Goal: Information Seeking & Learning: Learn about a topic

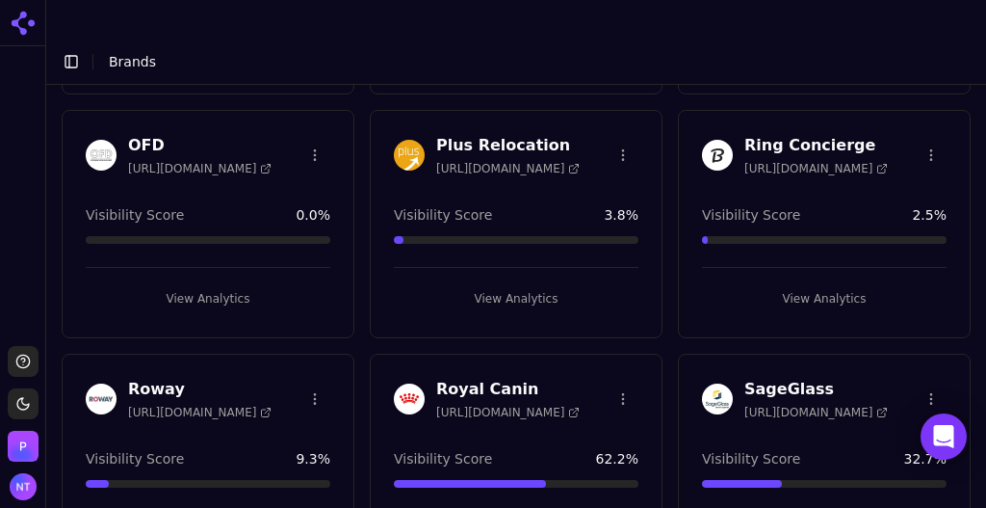
scroll to position [2540, 0]
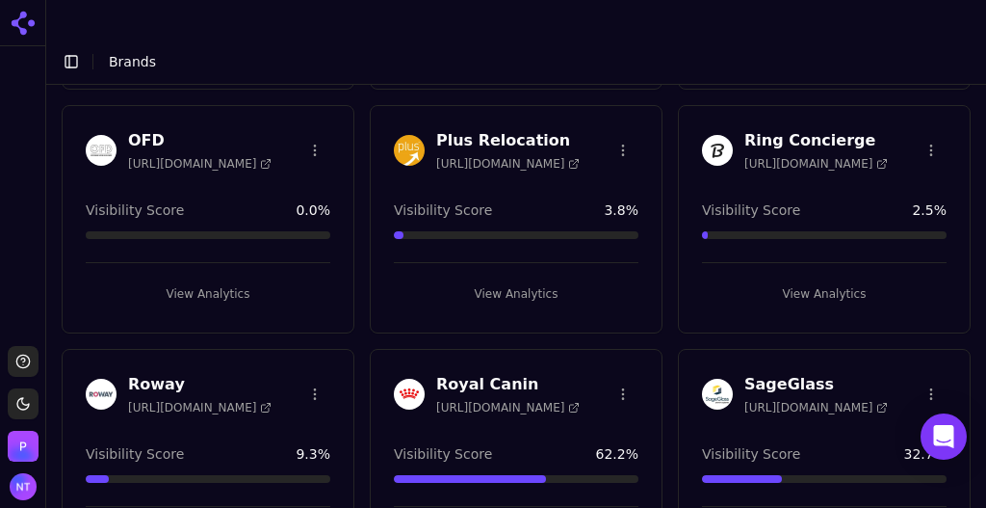
click at [485, 278] on button "View Analytics" at bounding box center [516, 293] width 245 height 31
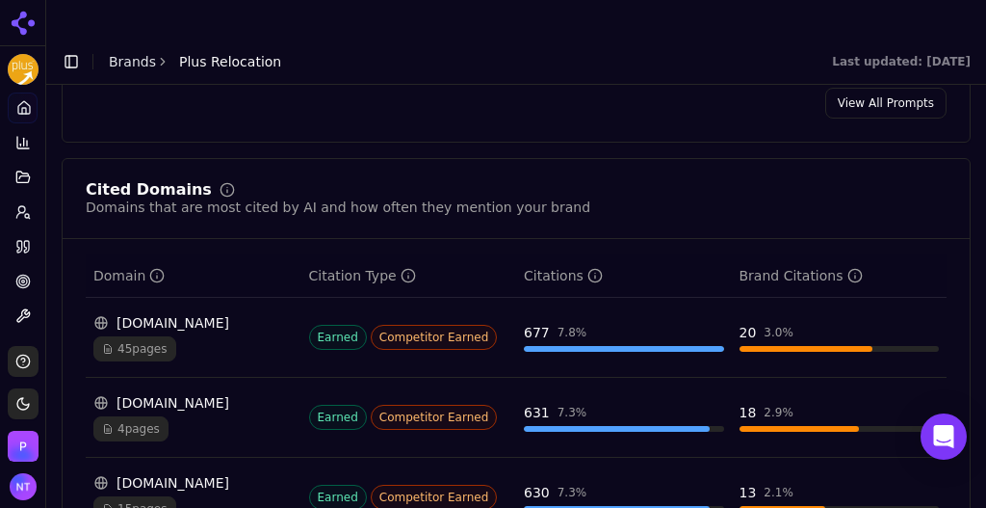
scroll to position [2048, 0]
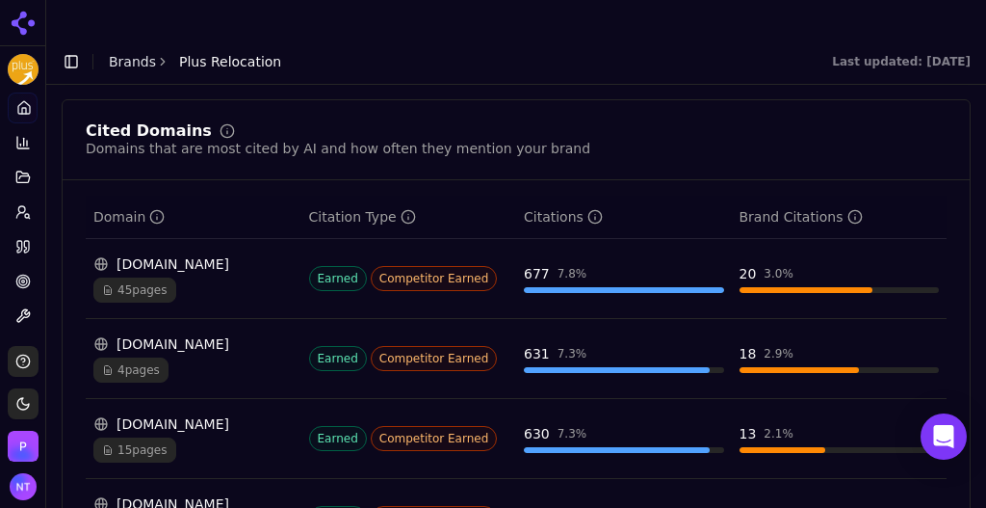
click at [252, 357] on div "4 pages" at bounding box center [193, 369] width 200 height 25
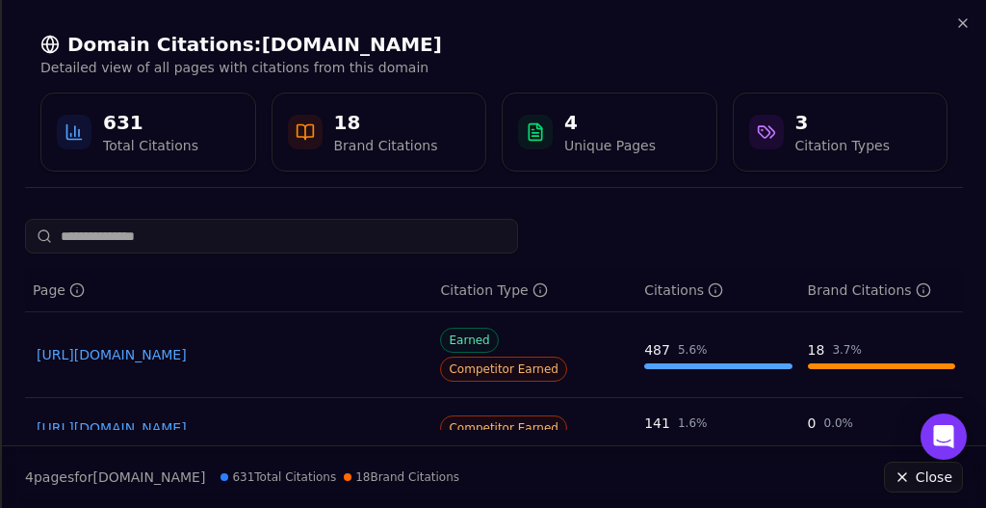
scroll to position [2032, 0]
click at [330, 345] on link "[URL][DOMAIN_NAME]" at bounding box center [229, 354] width 384 height 19
click at [960, 23] on icon "button" at bounding box center [963, 22] width 15 height 15
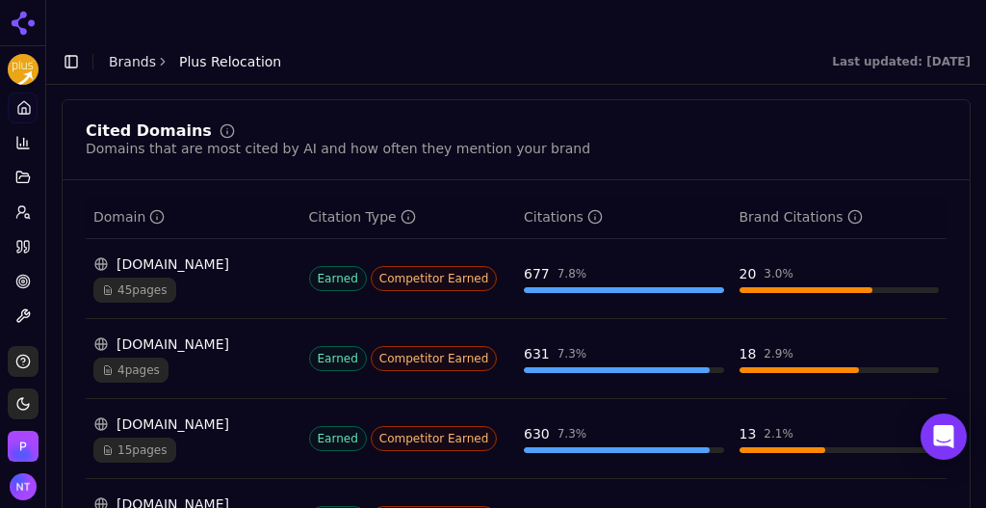
click at [210, 437] on div "15 pages" at bounding box center [193, 449] width 200 height 25
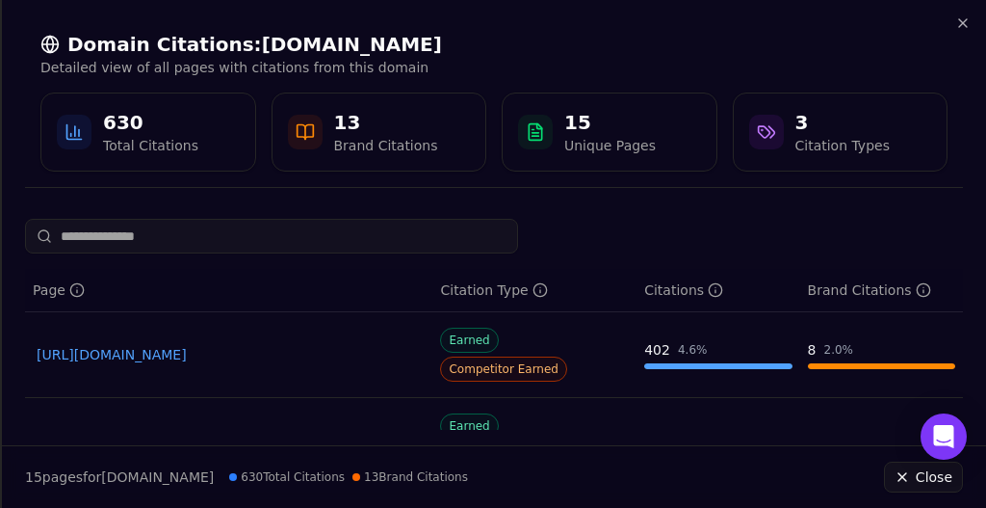
scroll to position [2032, 0]
click at [240, 345] on link "[URL][DOMAIN_NAME]" at bounding box center [229, 354] width 384 height 19
click at [961, 25] on icon "button" at bounding box center [964, 23] width 8 height 8
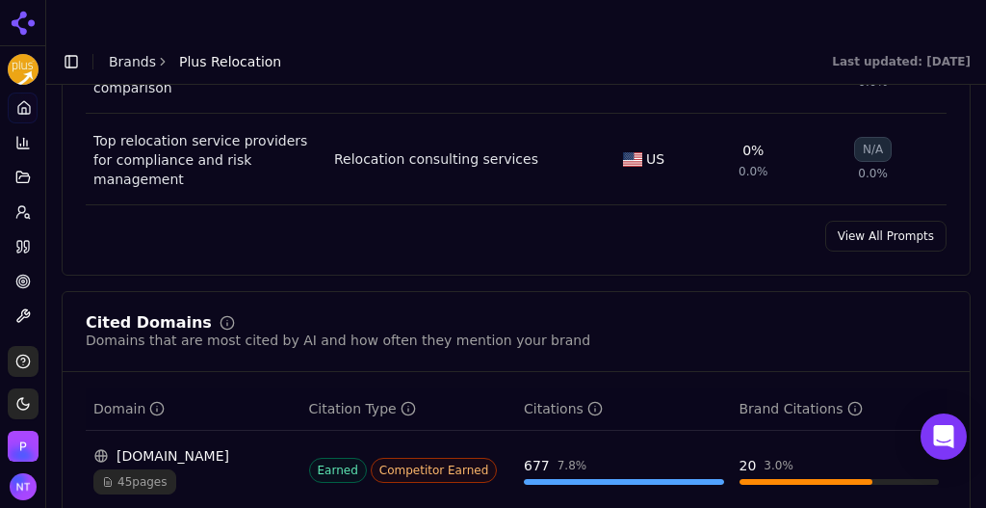
scroll to position [1934, 0]
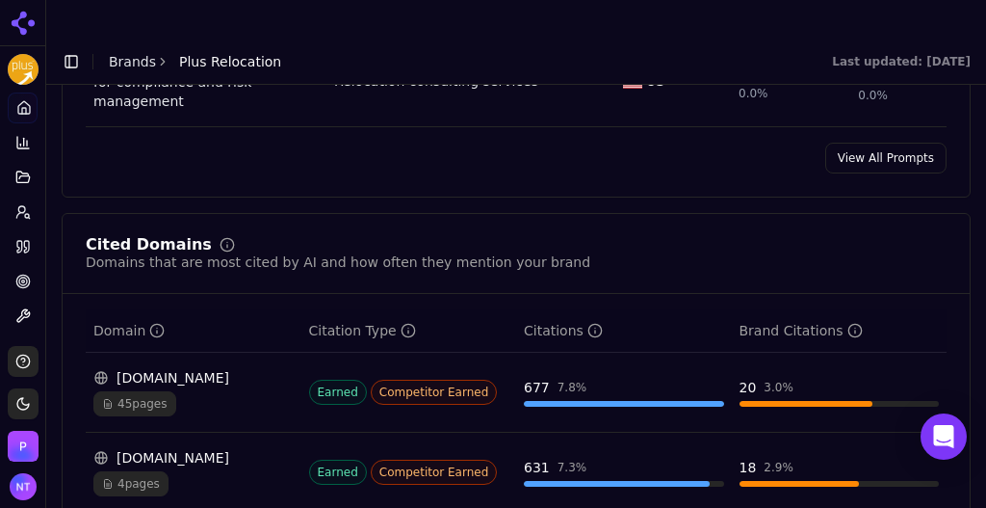
click at [197, 391] on div "45 pages" at bounding box center [193, 403] width 200 height 25
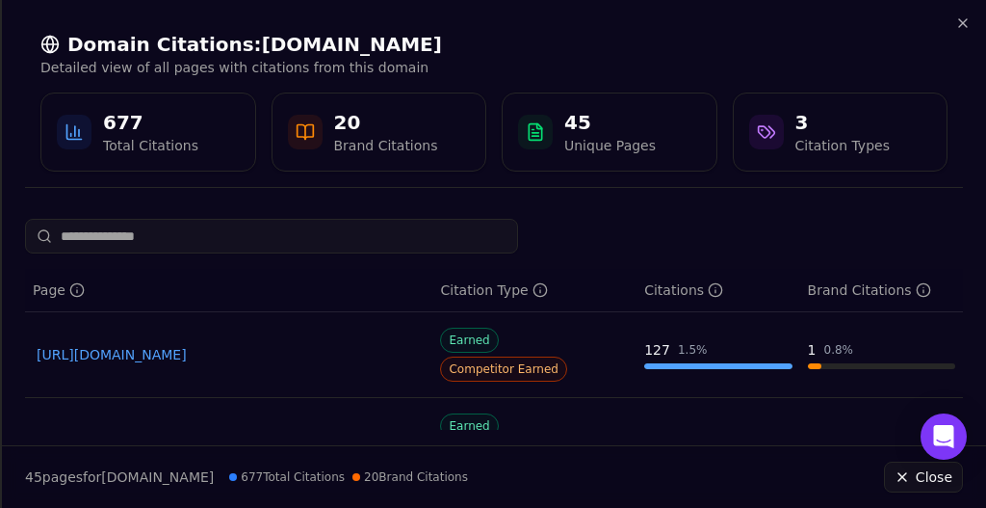
scroll to position [1918, 0]
click at [358, 431] on link "[URL][DOMAIN_NAME]" at bounding box center [229, 440] width 384 height 19
click at [928, 467] on button "Close" at bounding box center [923, 476] width 79 height 31
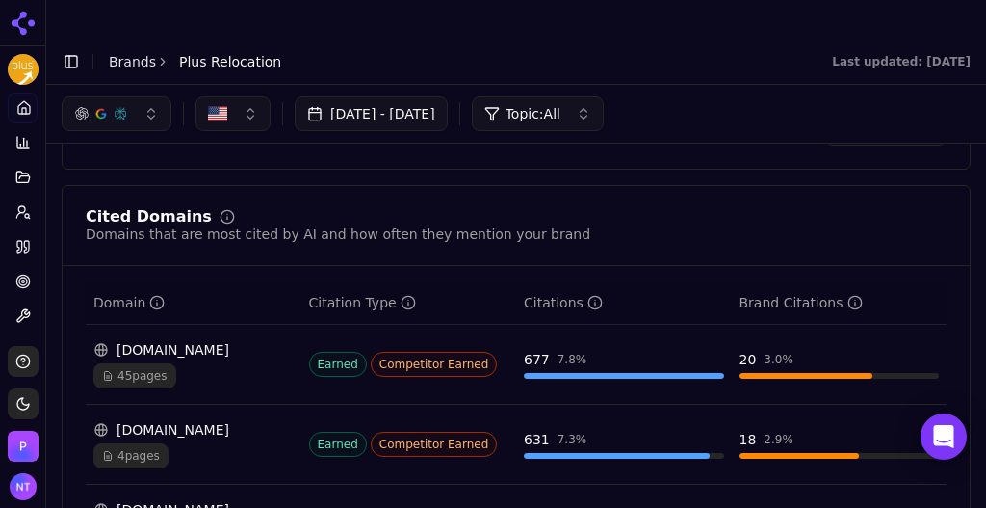
scroll to position [1943, 0]
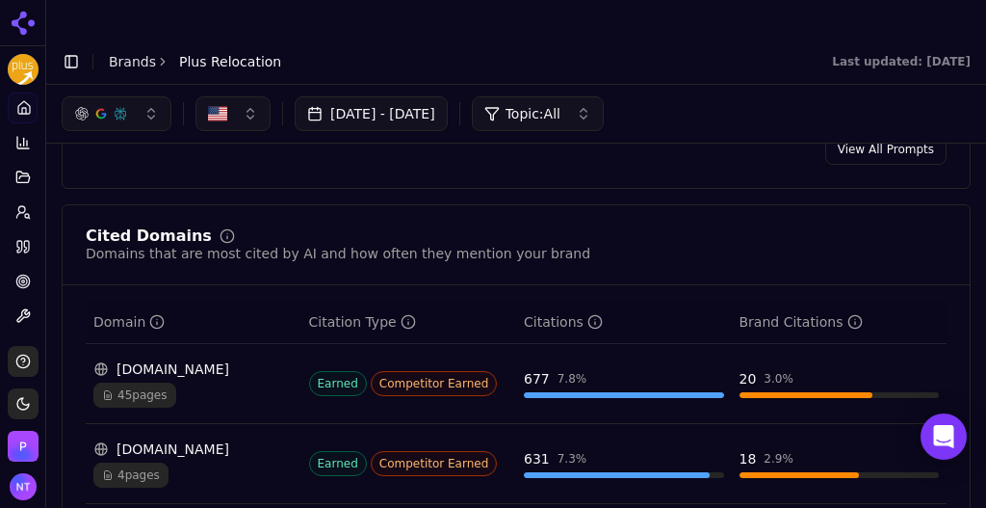
click at [198, 344] on td "[DOMAIN_NAME] 45 pages" at bounding box center [194, 384] width 216 height 80
click at [224, 359] on div "[DOMAIN_NAME]" at bounding box center [193, 368] width 200 height 19
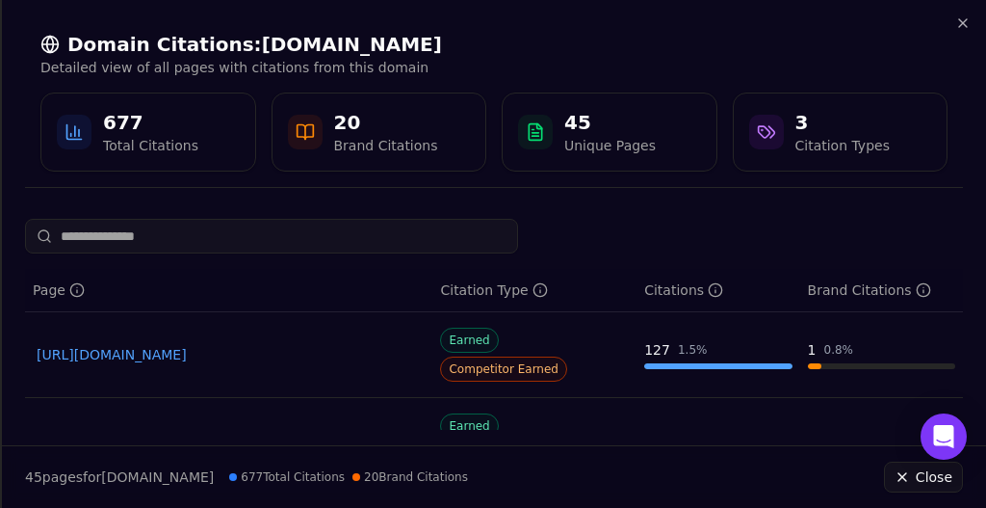
scroll to position [1928, 0]
click at [965, 20] on icon "button" at bounding box center [964, 23] width 8 height 8
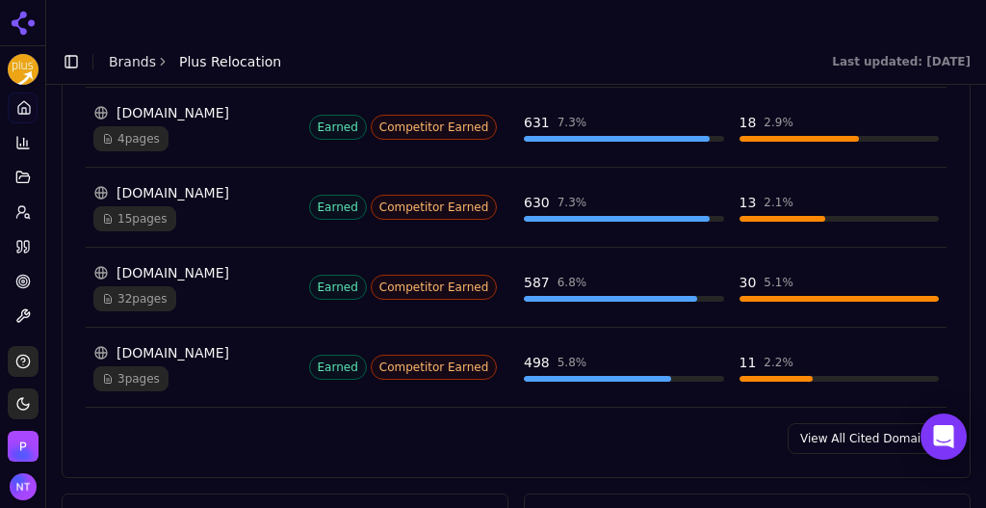
scroll to position [2371, 0]
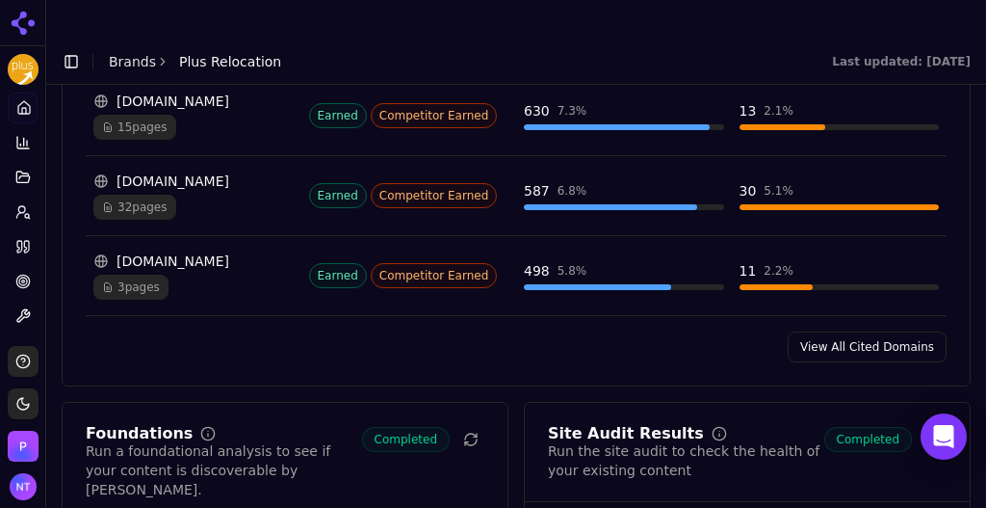
click at [867, 331] on link "View All Cited Domains" at bounding box center [867, 346] width 159 height 31
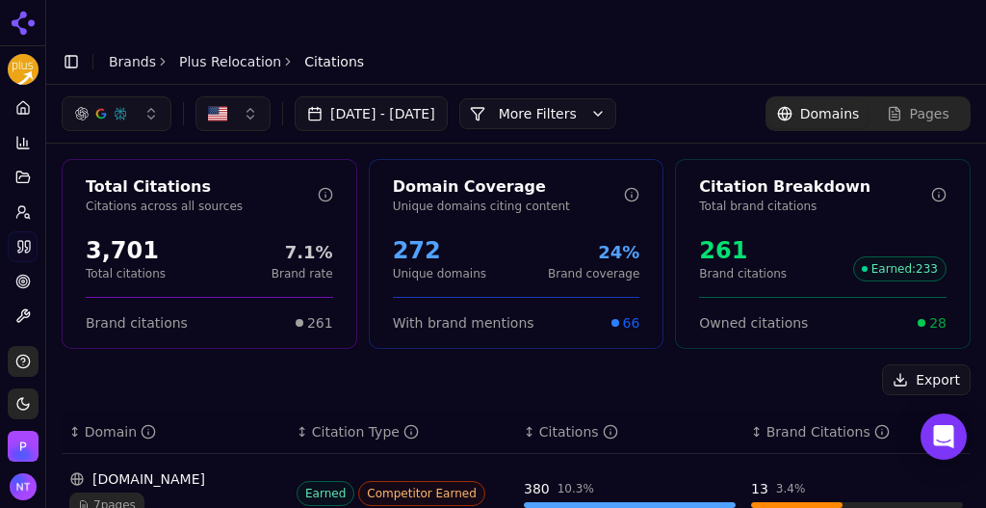
click at [429, 96] on button "[DATE] - [DATE]" at bounding box center [371, 113] width 153 height 35
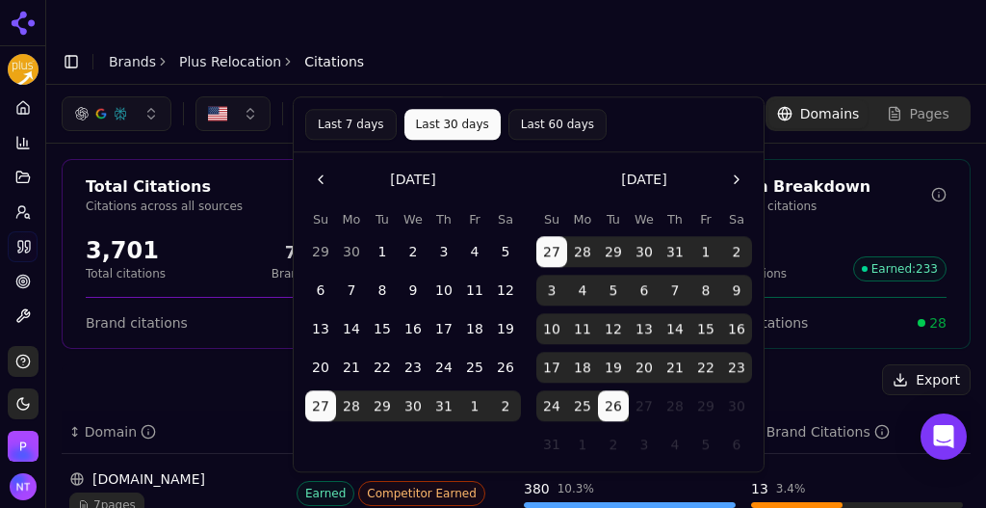
click at [576, 98] on button "More Filters" at bounding box center [538, 113] width 157 height 31
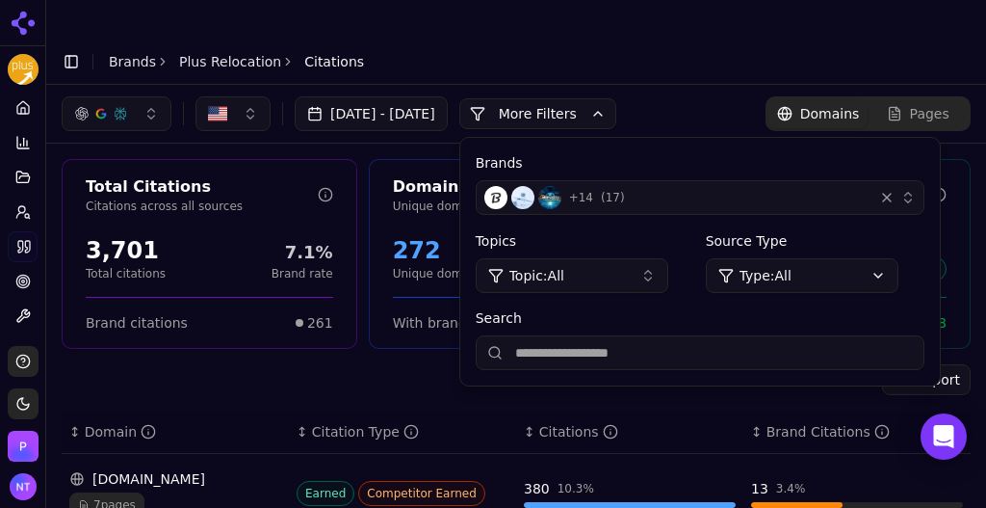
click at [710, 186] on div "+ 14 ( 17 )" at bounding box center [675, 197] width 381 height 23
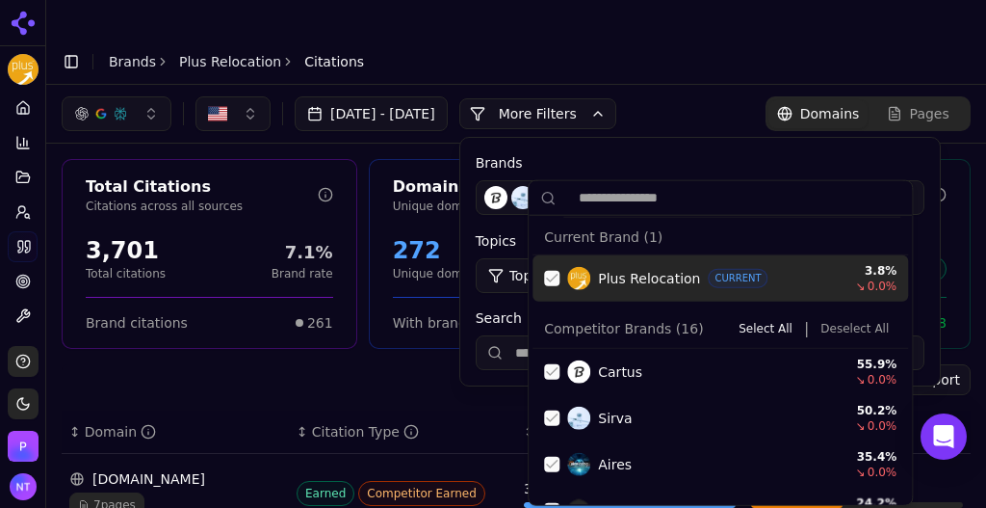
click at [550, 276] on div "Suggestions" at bounding box center [551, 278] width 15 height 15
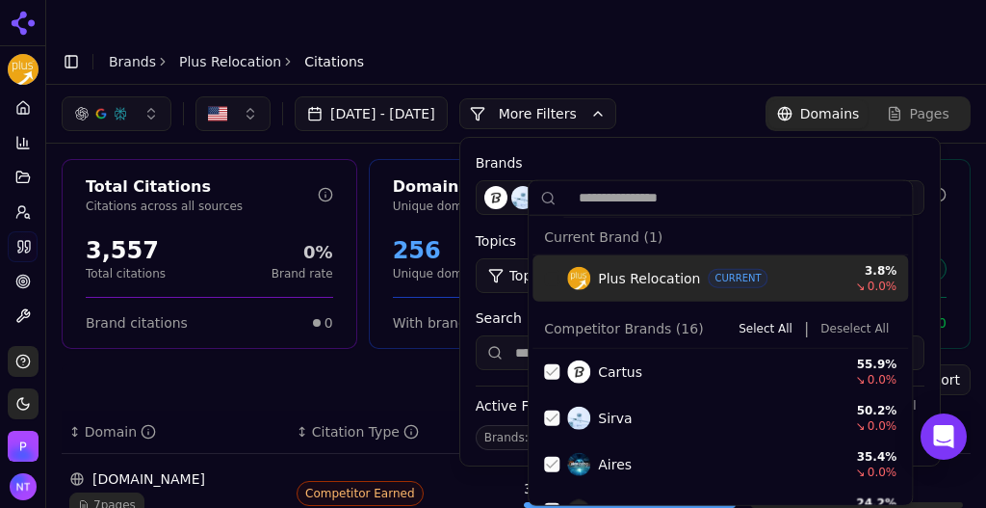
click at [841, 326] on button "Deselect All" at bounding box center [855, 328] width 84 height 23
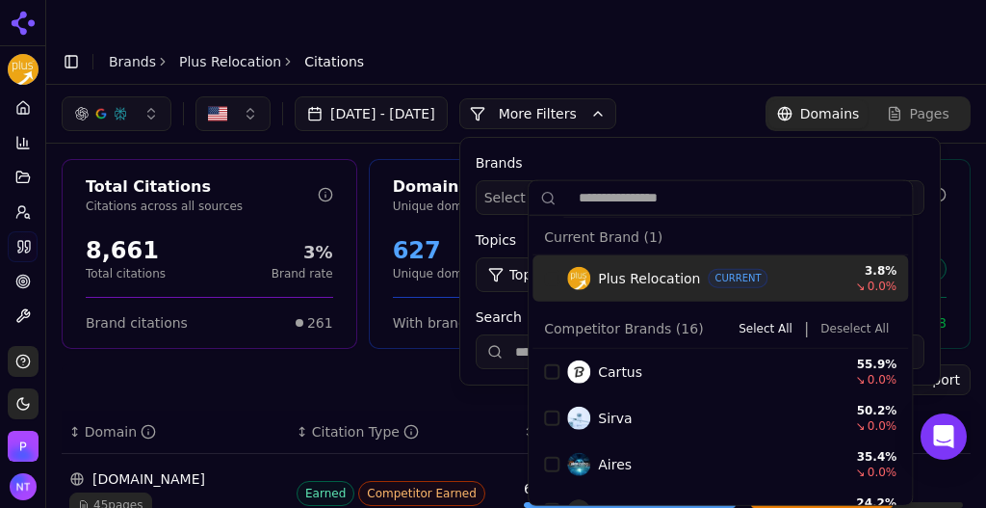
click at [891, 153] on label "Brands" at bounding box center [700, 162] width 449 height 19
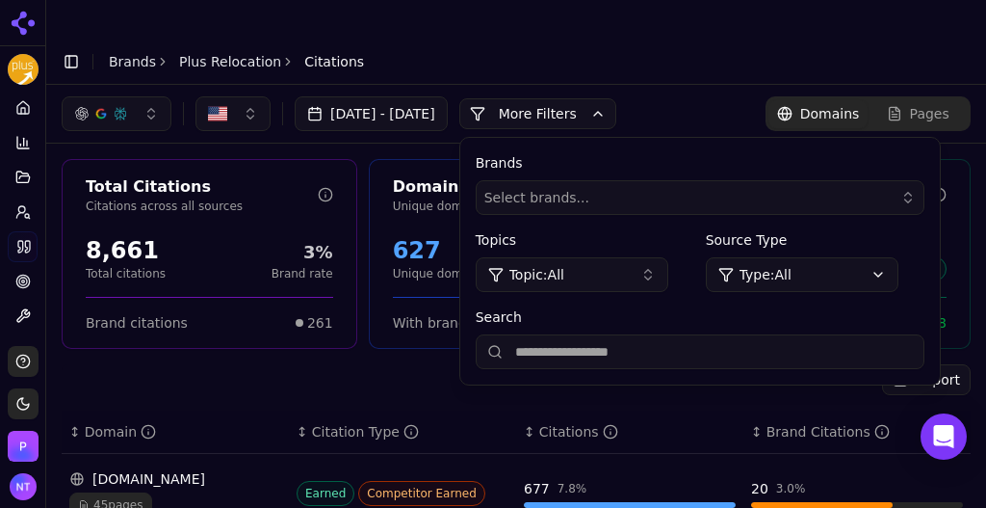
click at [921, 100] on link "Pages" at bounding box center [918, 114] width 100 height 28
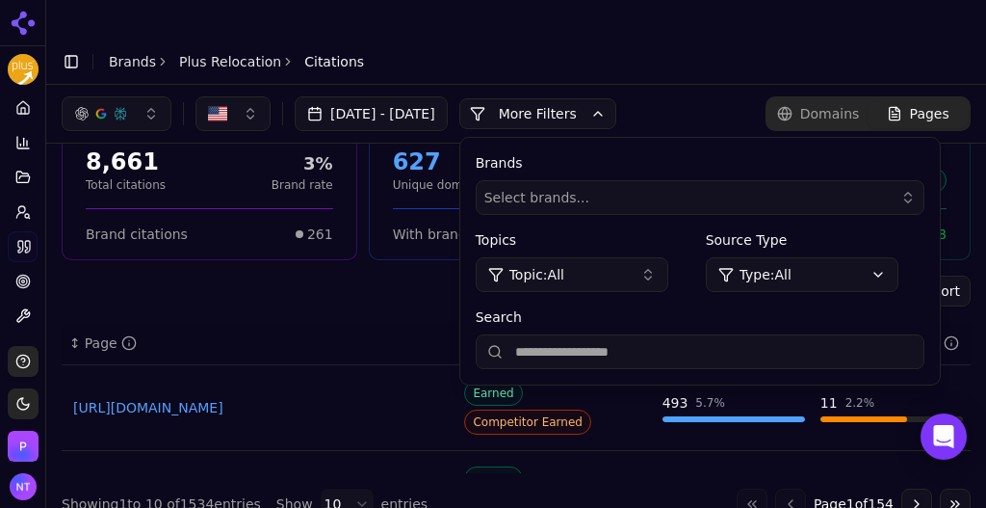
scroll to position [96, 0]
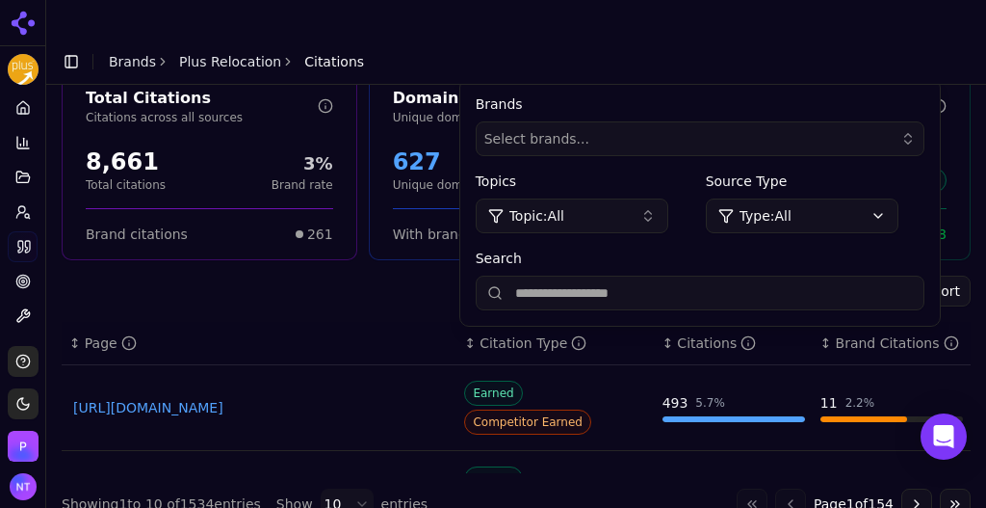
click at [318, 276] on div "Export" at bounding box center [516, 291] width 909 height 31
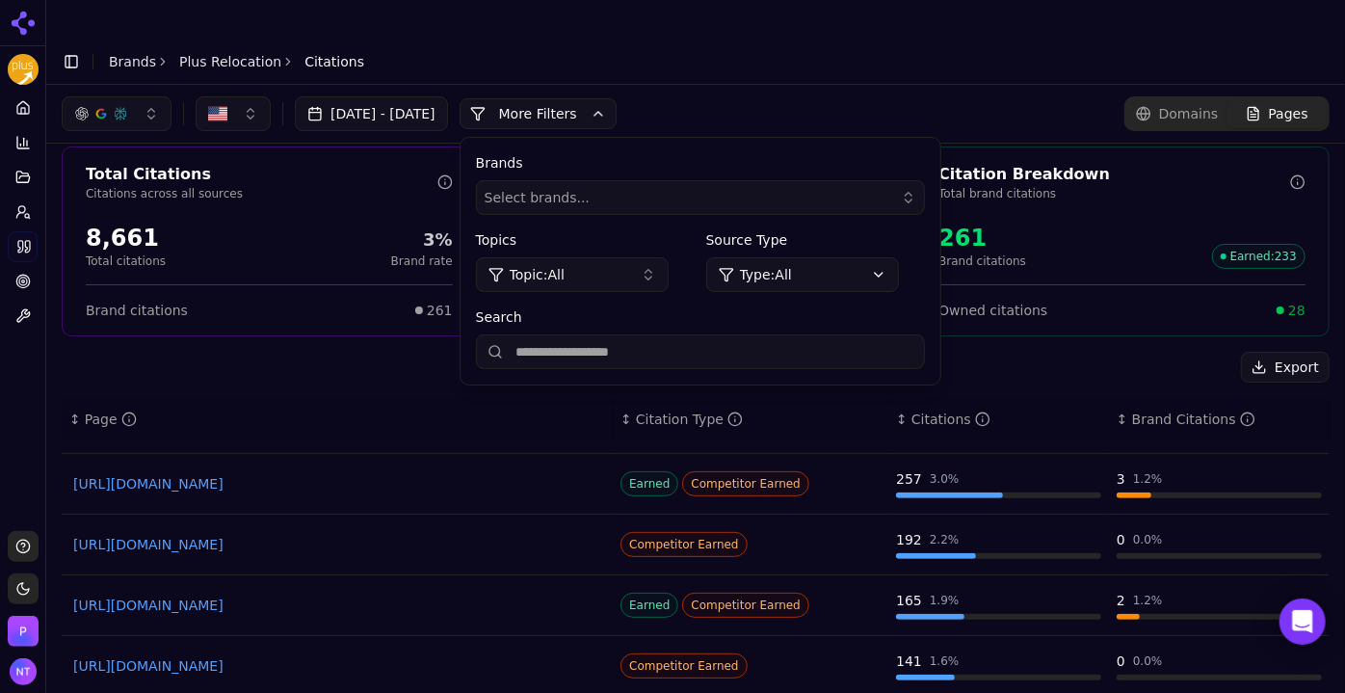
scroll to position [0, 0]
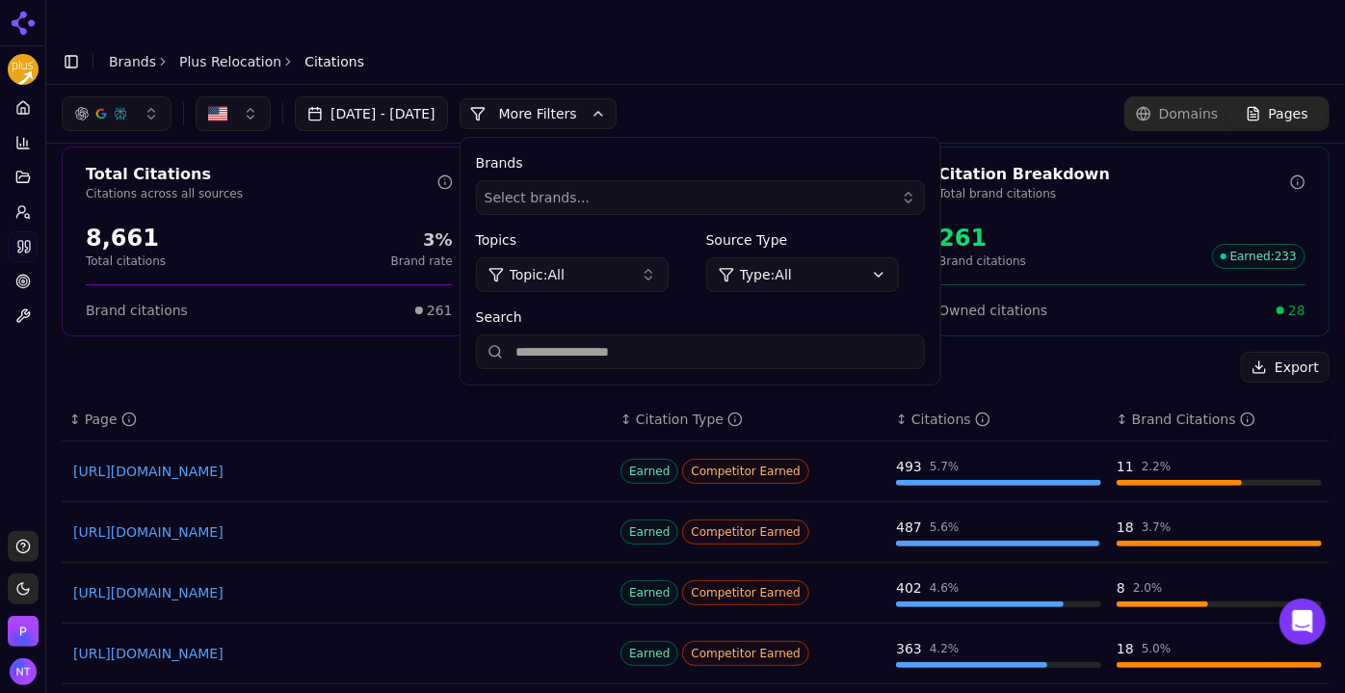
click at [742, 96] on div "[DATE] - [DATE] More More Filters Brands Select brands... Topics Topic: All Sou…" at bounding box center [696, 113] width 1268 height 35
click at [773, 85] on div "[DATE] - [DATE] More More Filters Brands Select brands... Topics Topic: All Sou…" at bounding box center [695, 114] width 1299 height 58
click at [617, 98] on button "More Filters" at bounding box center [538, 113] width 157 height 31
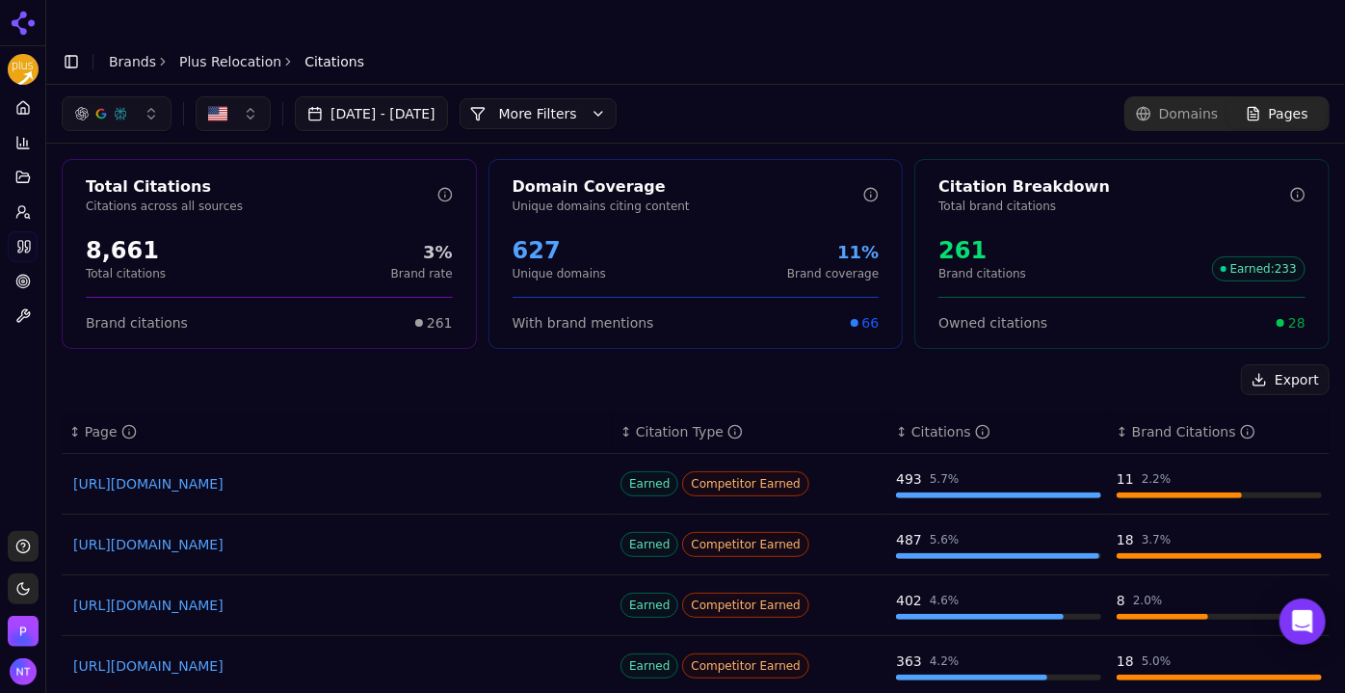
click at [593, 98] on button "More Filters" at bounding box center [538, 113] width 157 height 31
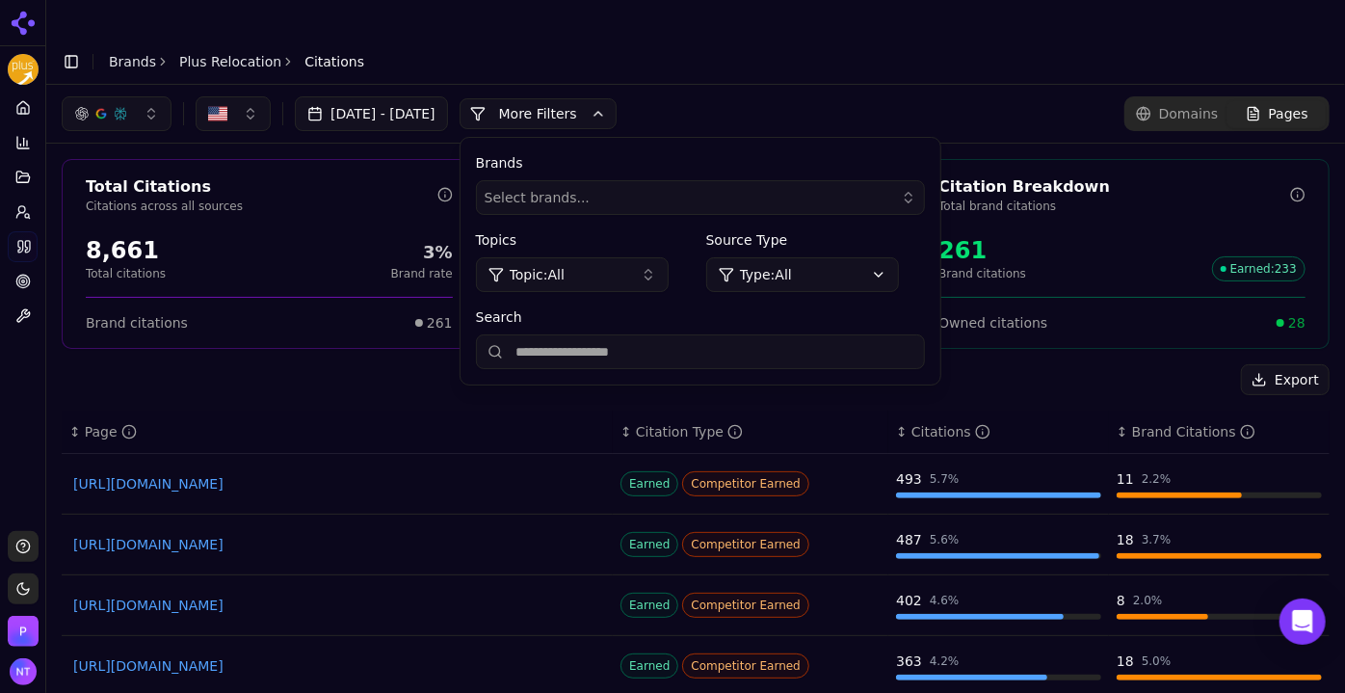
click at [593, 98] on button "More Filters" at bounding box center [538, 113] width 157 height 31
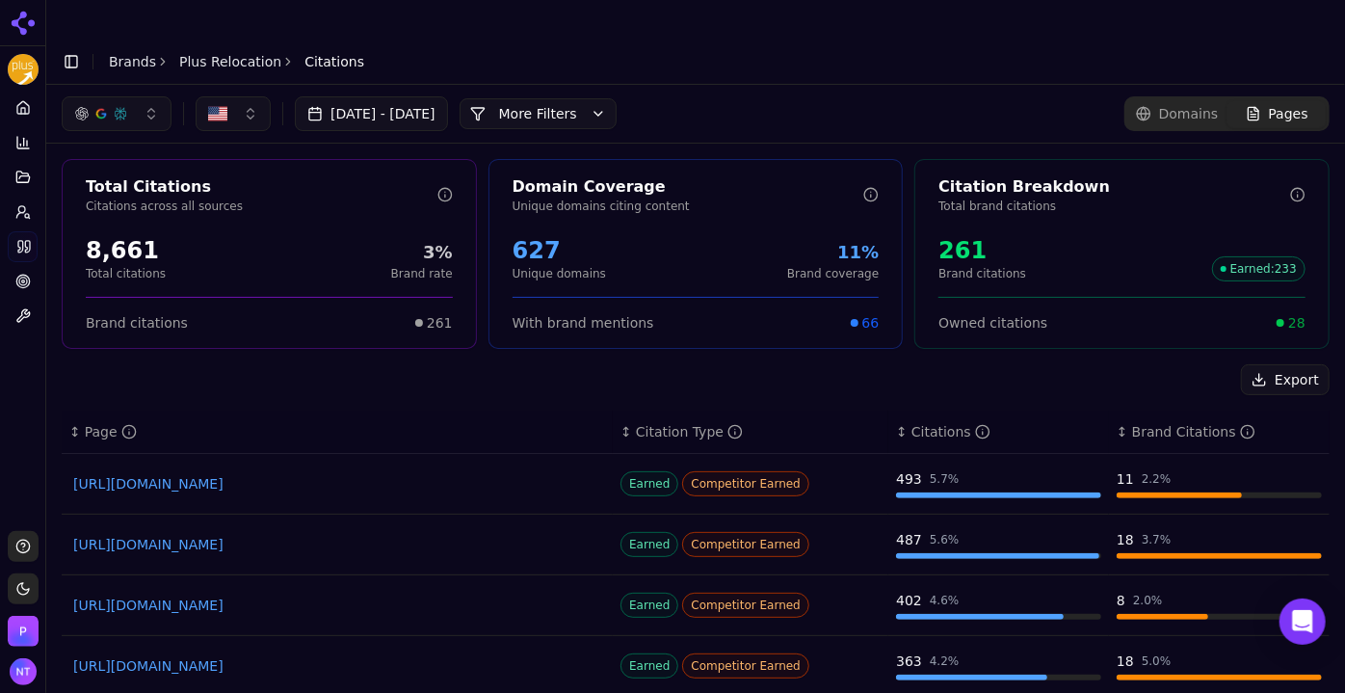
click at [593, 98] on button "More Filters" at bounding box center [538, 113] width 157 height 31
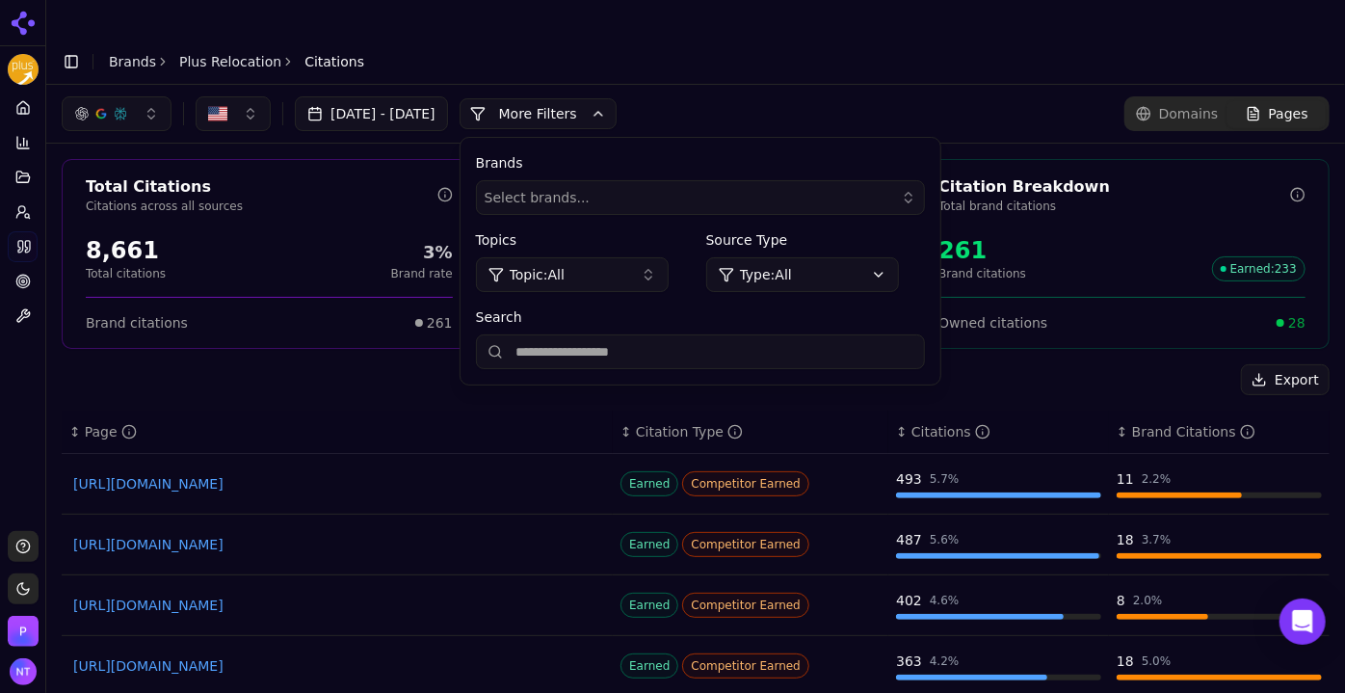
click at [845, 245] on html "Plus Relocation Platform Home Competition Topics Prompts Citations Optimize Too…" at bounding box center [672, 365] width 1345 height 731
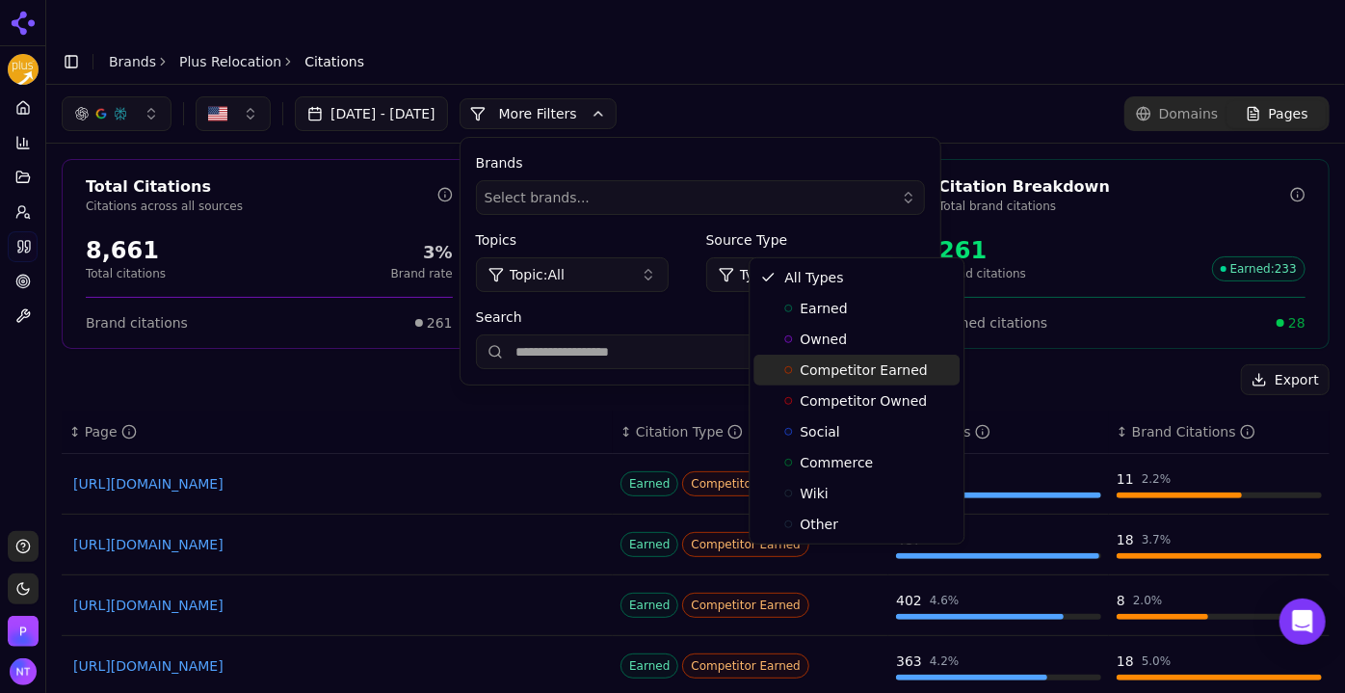
click at [768, 375] on div "Competitor Earned" at bounding box center [856, 370] width 206 height 31
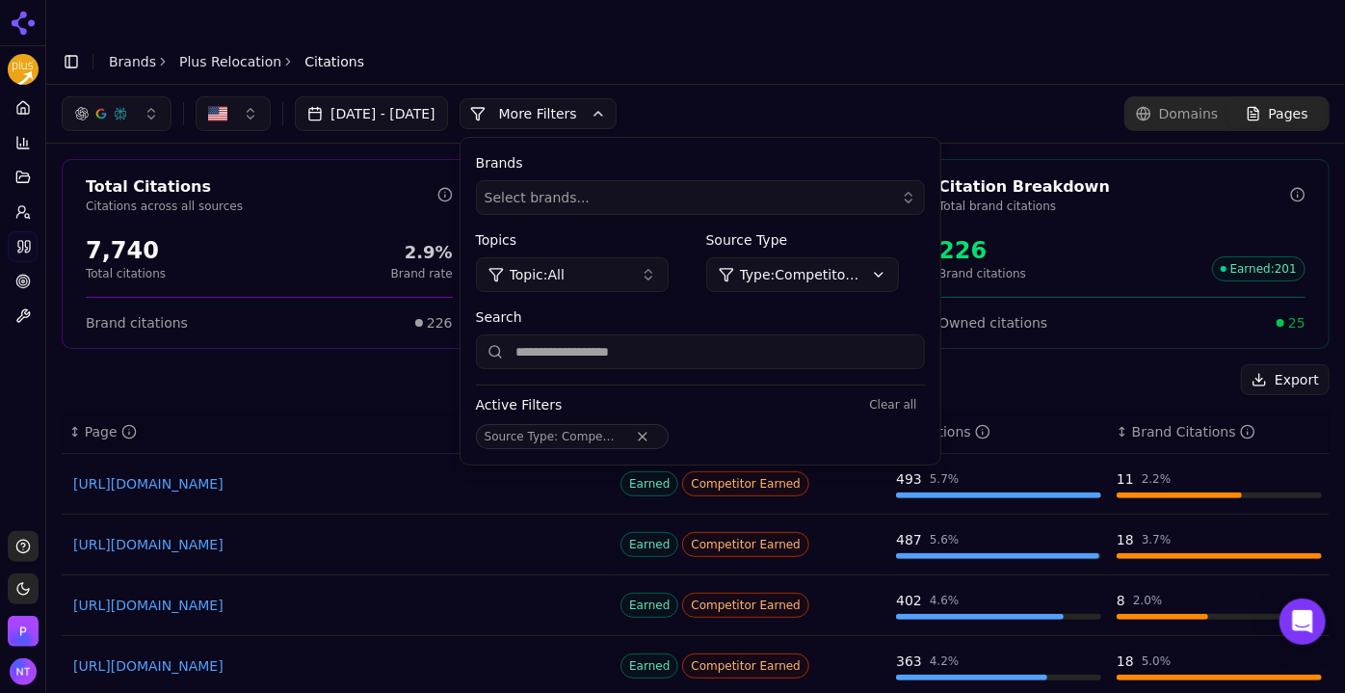
click at [830, 237] on html "Plus Relocation Platform Home Competition Topics Prompts Citations Optimize Too…" at bounding box center [672, 365] width 1345 height 731
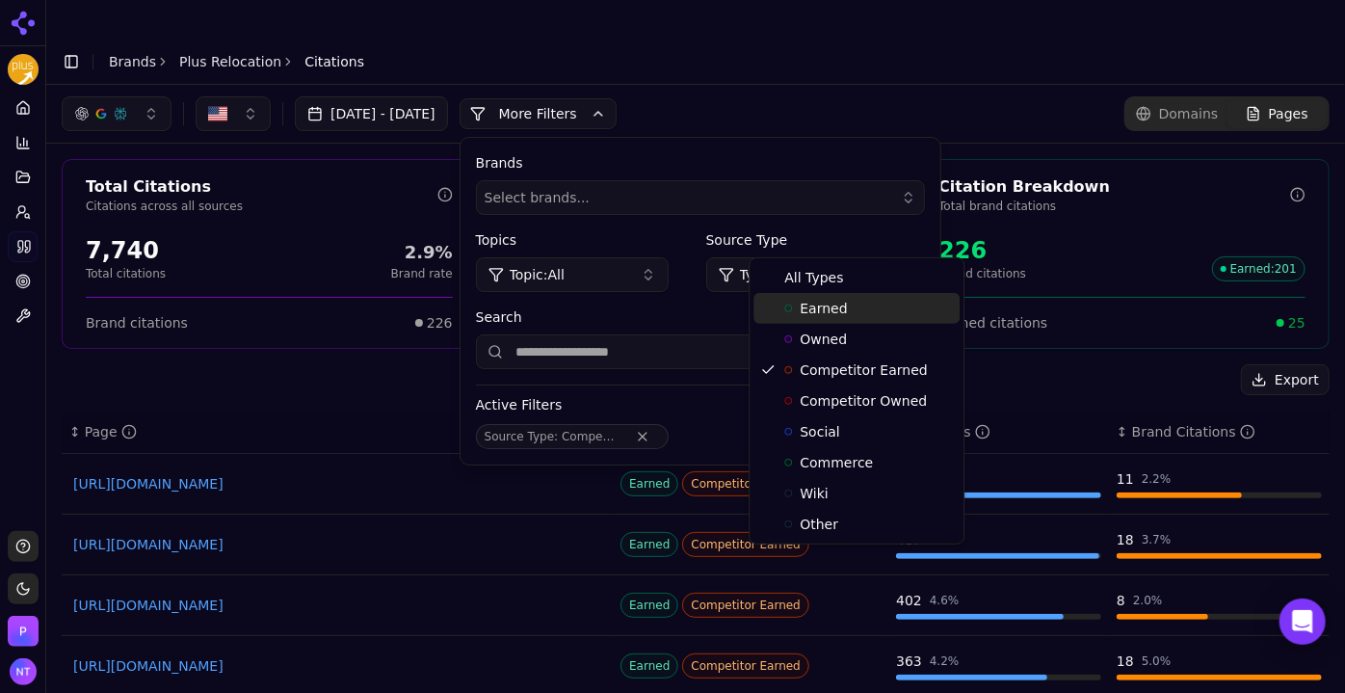
click at [763, 310] on div "Earned" at bounding box center [856, 308] width 206 height 31
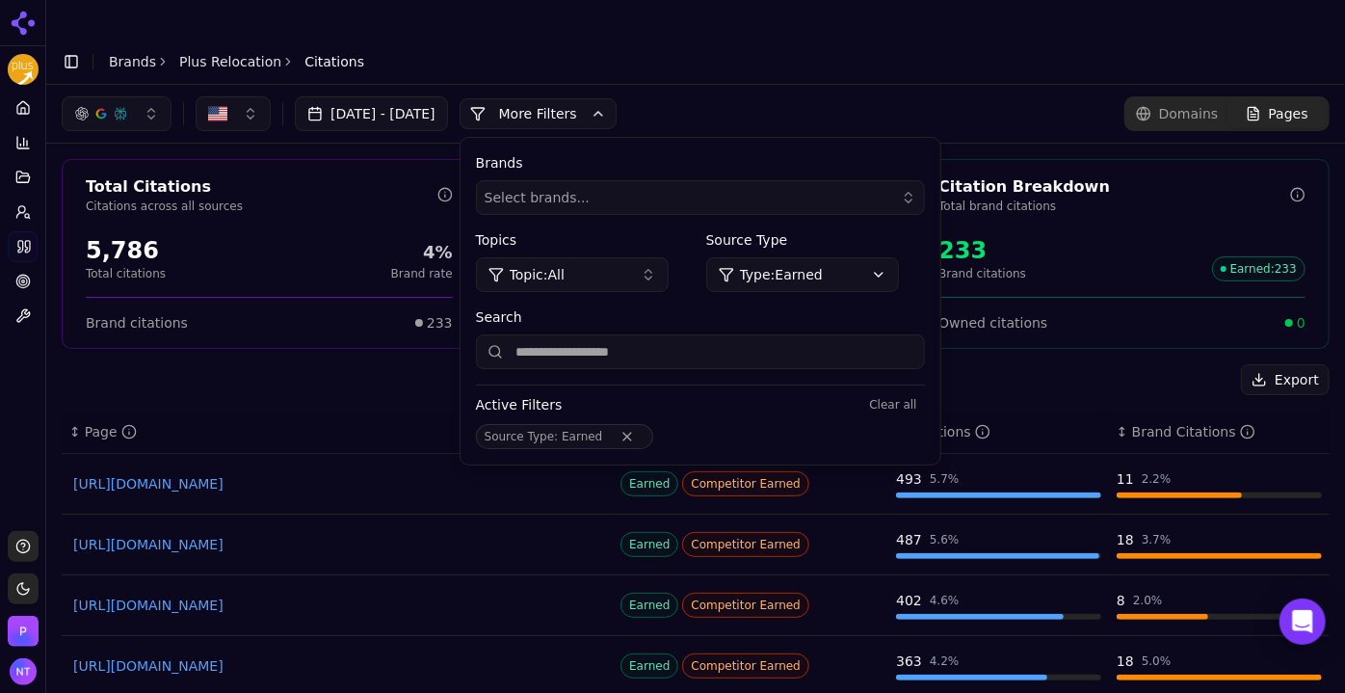
click at [644, 429] on button "Remove Source Type filter" at bounding box center [627, 436] width 35 height 15
click at [813, 39] on header "Toggle Sidebar Brands Plus Relocation Citations" at bounding box center [695, 62] width 1299 height 46
click at [617, 98] on button "More Filters" at bounding box center [538, 113] width 157 height 31
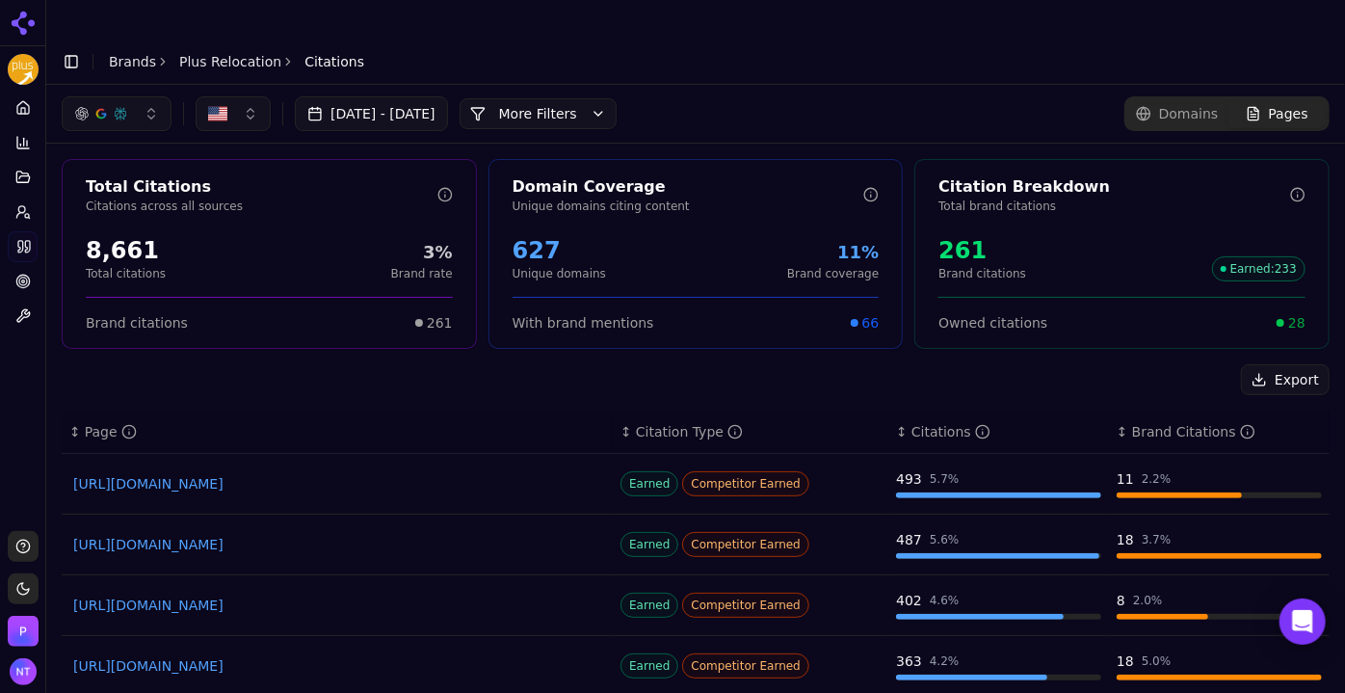
click at [123, 54] on link "Brands" at bounding box center [132, 61] width 47 height 15
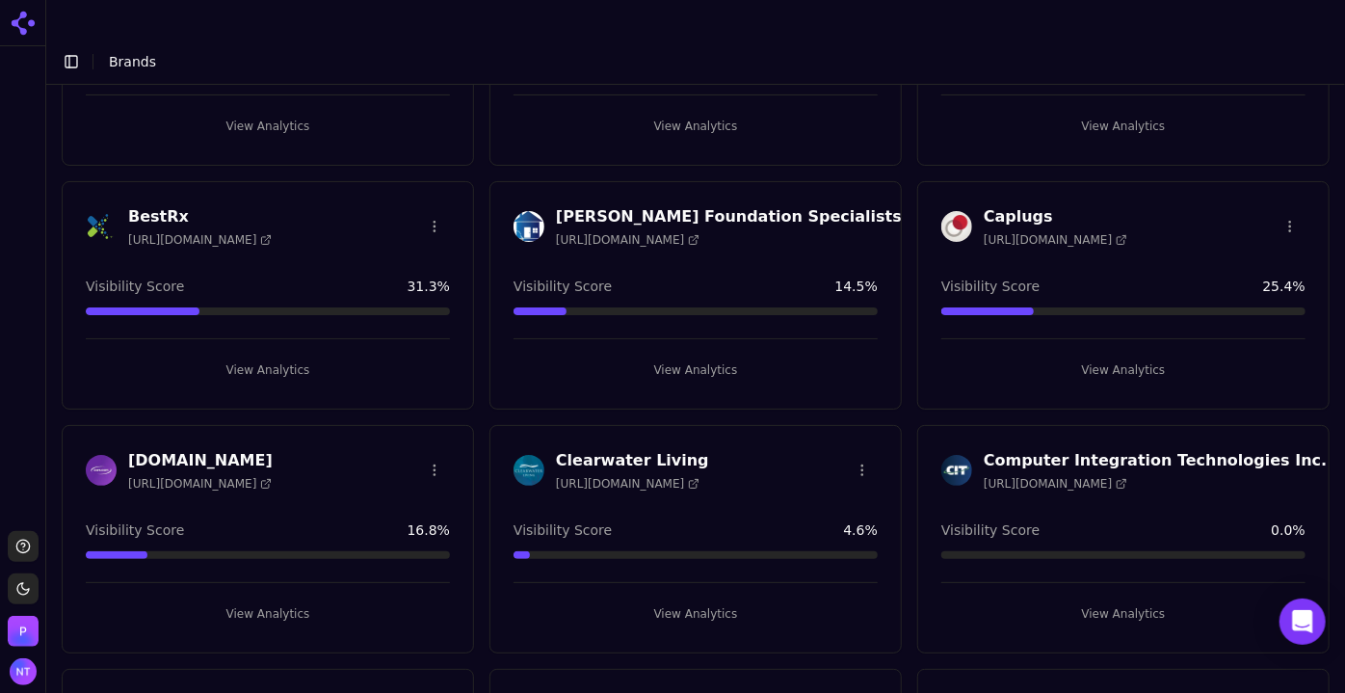
scroll to position [293, 0]
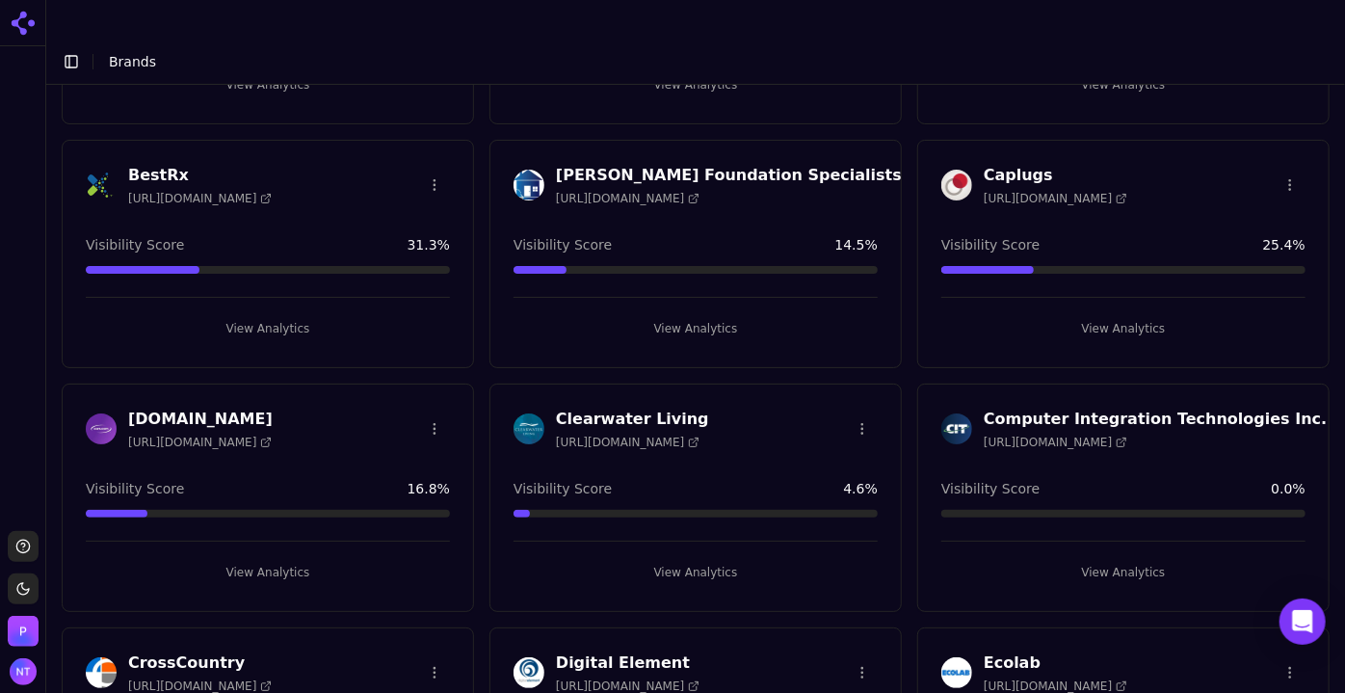
click at [660, 507] on button "View Analytics" at bounding box center [695, 572] width 364 height 31
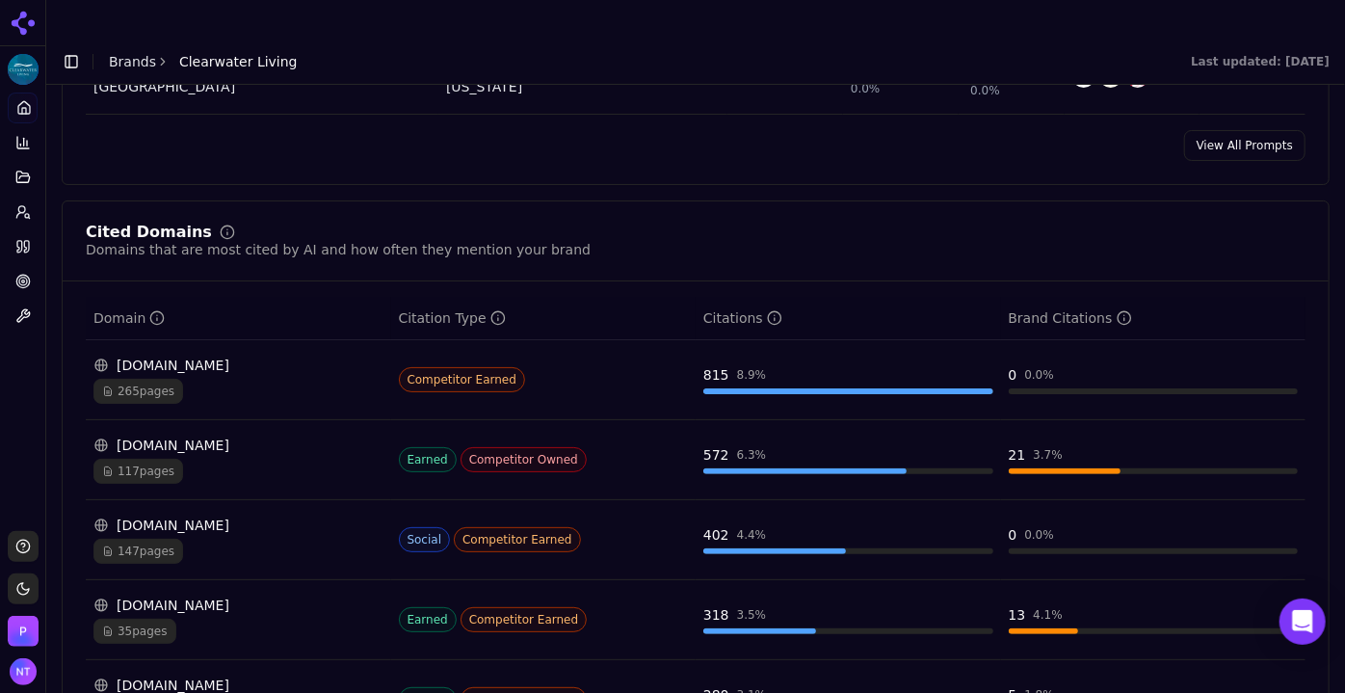
scroll to position [1857, 0]
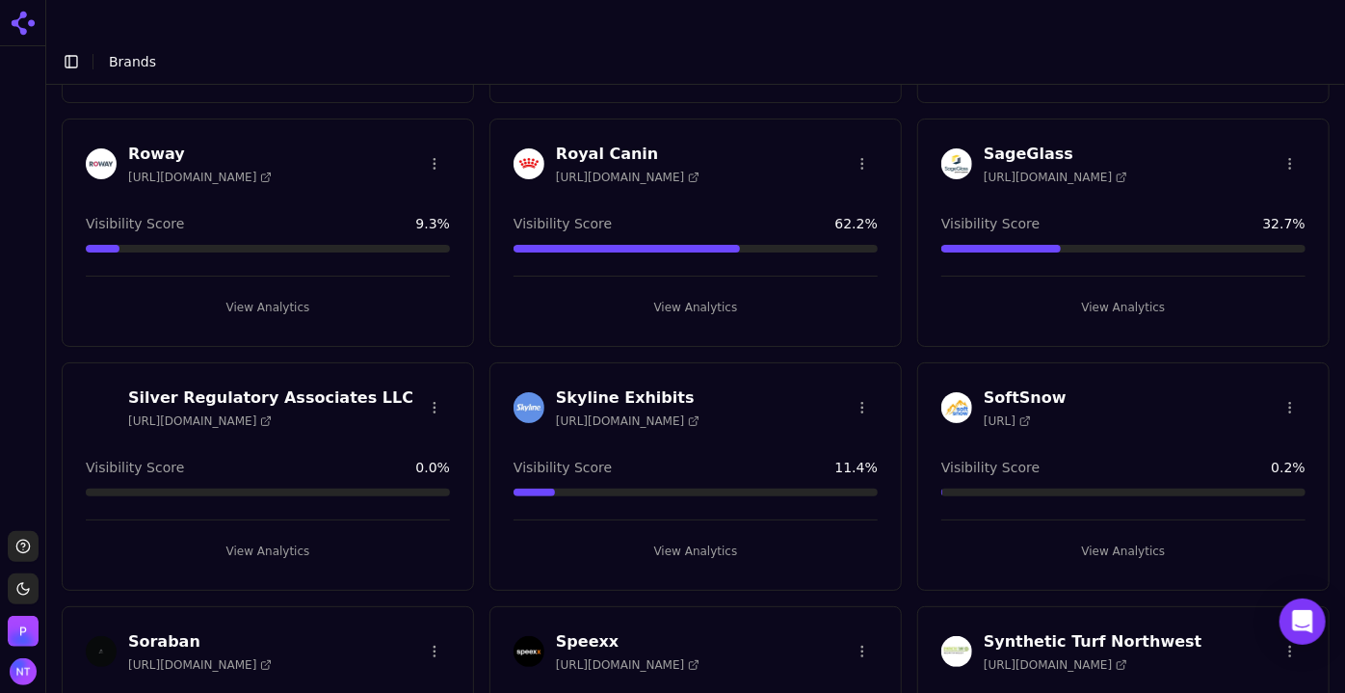
scroll to position [2682, 0]
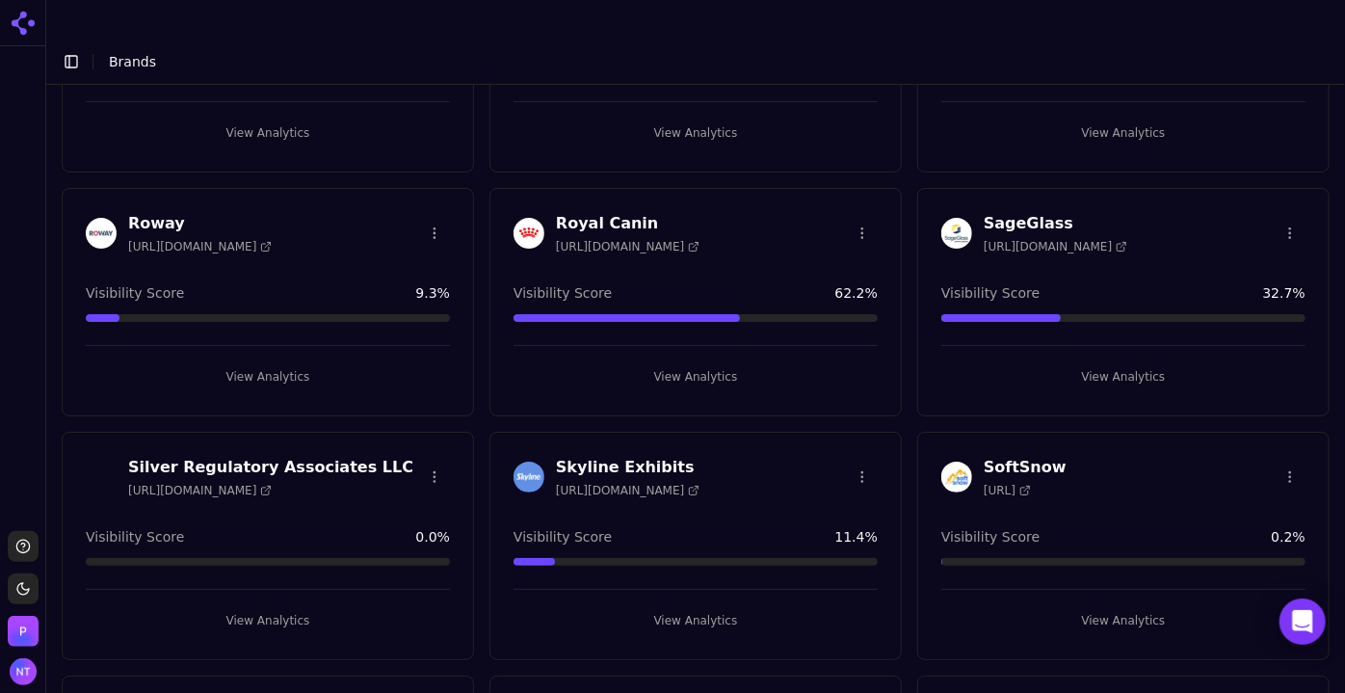
click at [428, 181] on html "Support Toggle theme [PERSON_NAME] Toggle Sidebar Brands Brand Analytics Track …" at bounding box center [672, 365] width 1345 height 731
click at [256, 337] on html "Support Toggle theme [PERSON_NAME] Toggle Sidebar Brands Brand Analytics Track …" at bounding box center [672, 365] width 1345 height 731
click at [324, 361] on button "View Analytics" at bounding box center [268, 376] width 364 height 31
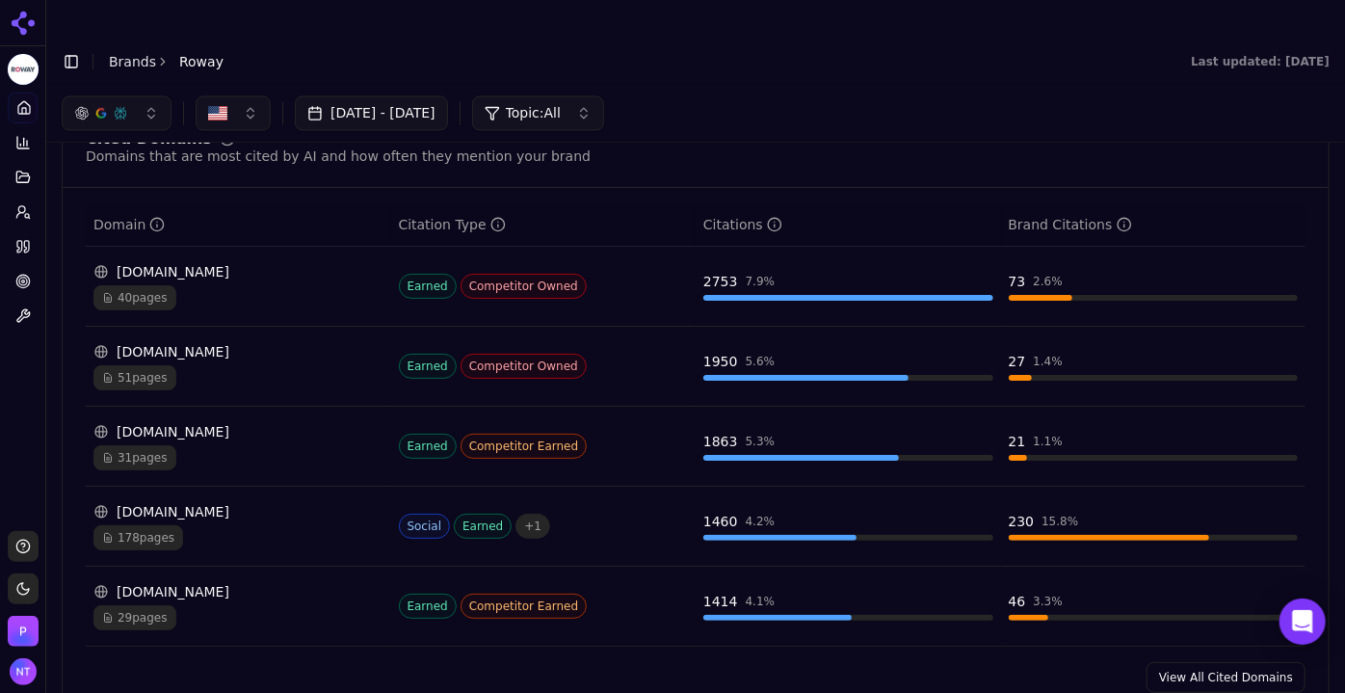
scroll to position [1912, 0]
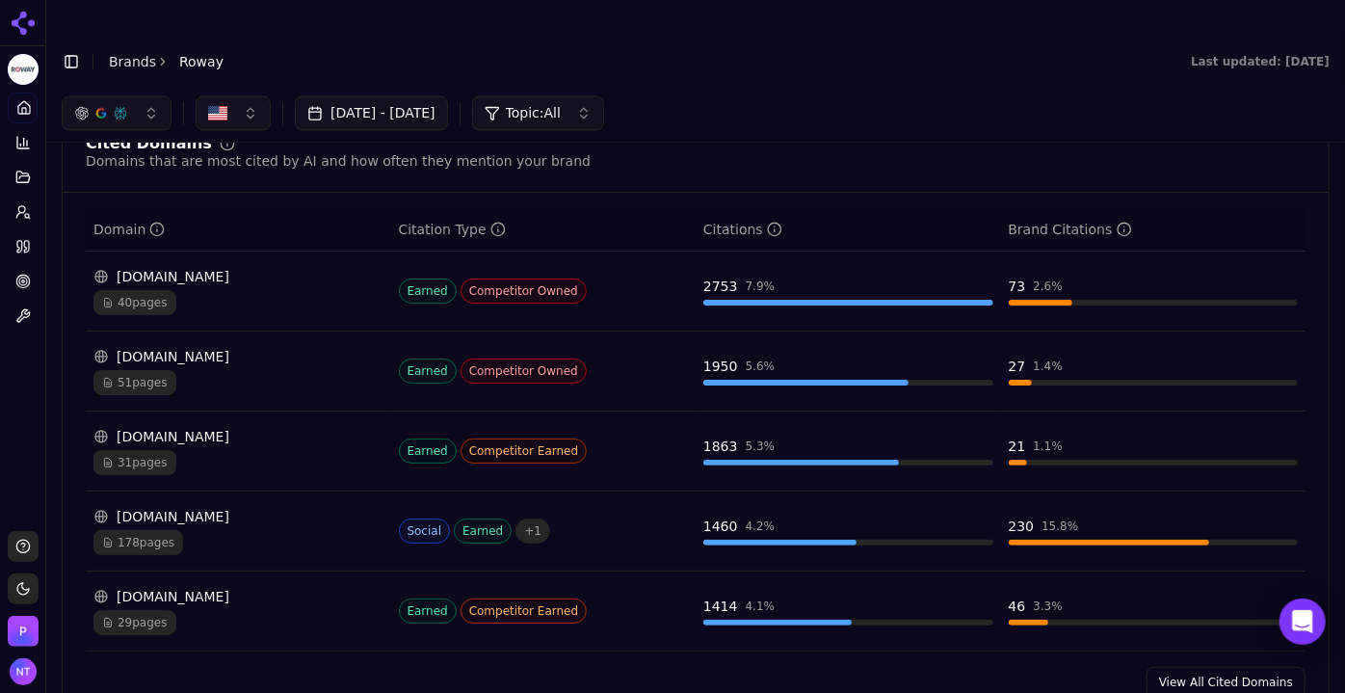
click at [167, 507] on div "[DOMAIN_NAME]" at bounding box center [238, 516] width 290 height 19
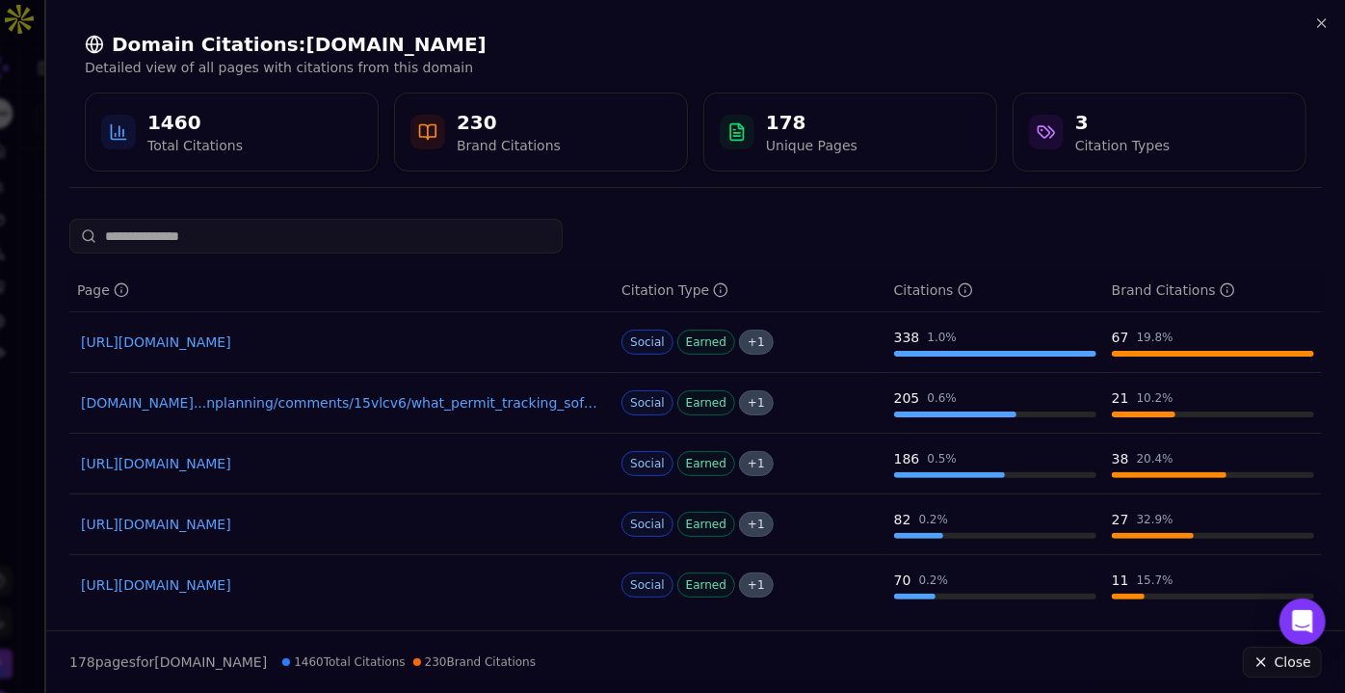
click at [280, 349] on link "[URL][DOMAIN_NAME]" at bounding box center [341, 341] width 521 height 19
click at [344, 404] on link "[DOMAIN_NAME]...nplanning/comments/15vlcv6/what_permit_tracking_software_do_you…" at bounding box center [341, 402] width 521 height 19
click at [986, 24] on icon "button" at bounding box center [1321, 22] width 15 height 15
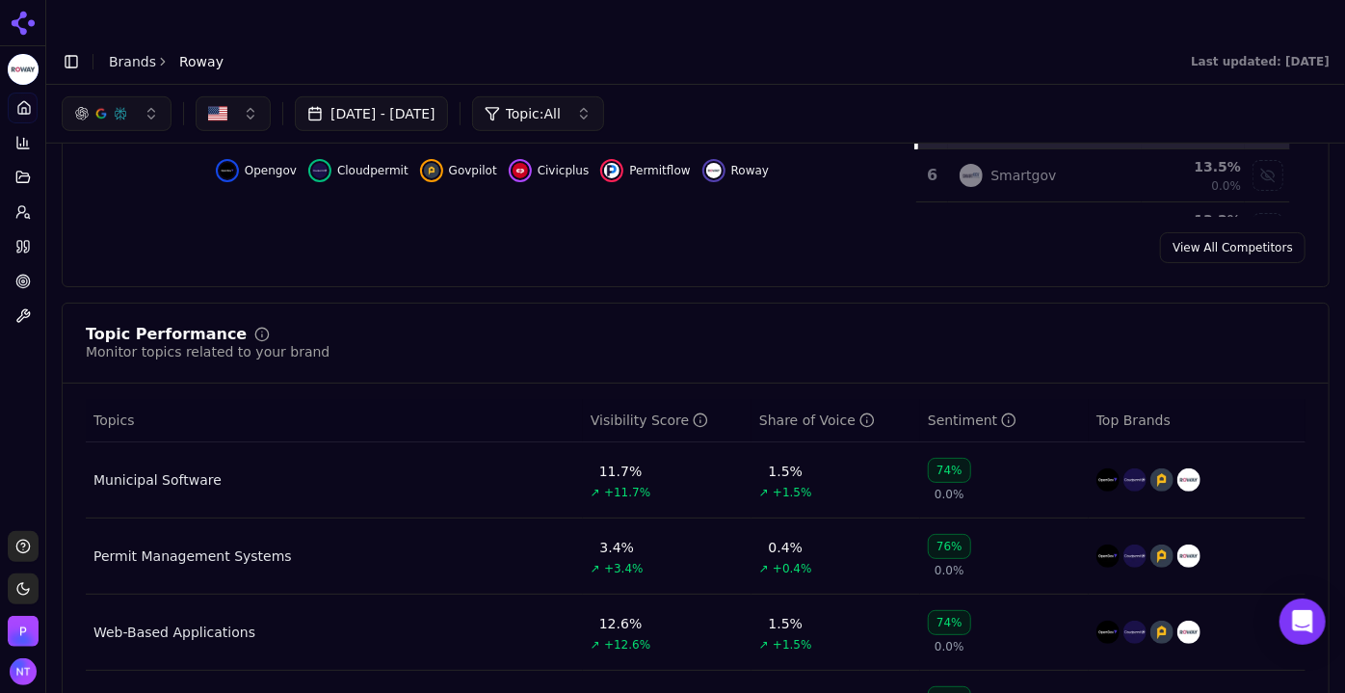
scroll to position [0, 0]
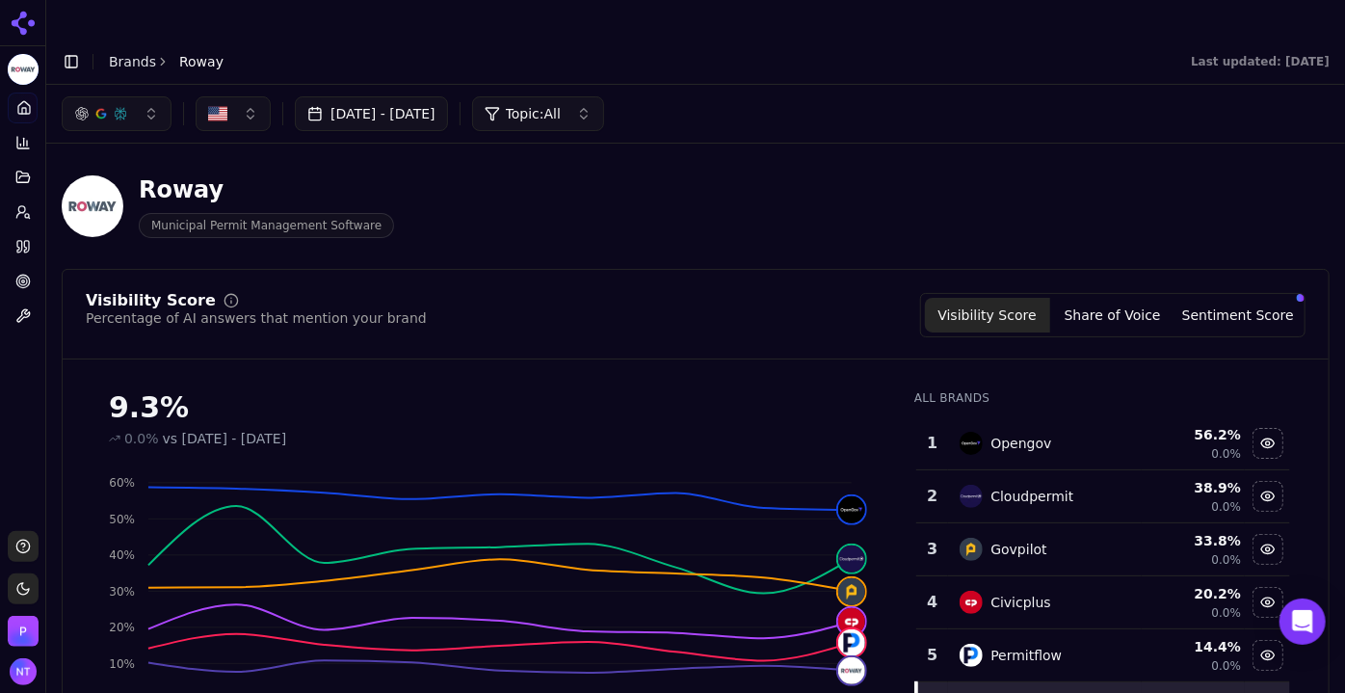
click at [130, 54] on link "Brands" at bounding box center [132, 61] width 47 height 15
